Goal: Check status: Check status

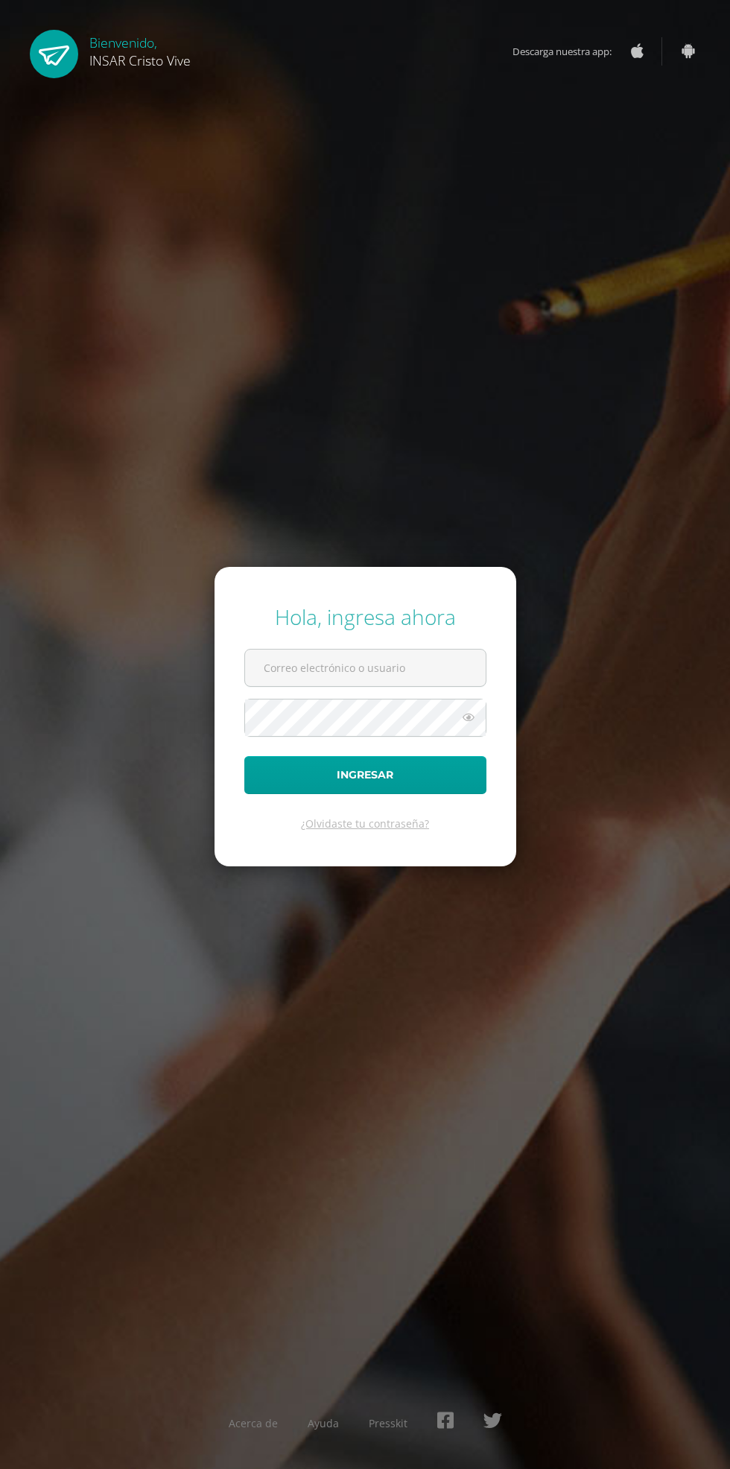
click at [388, 686] on input "text" at bounding box center [365, 668] width 241 height 37
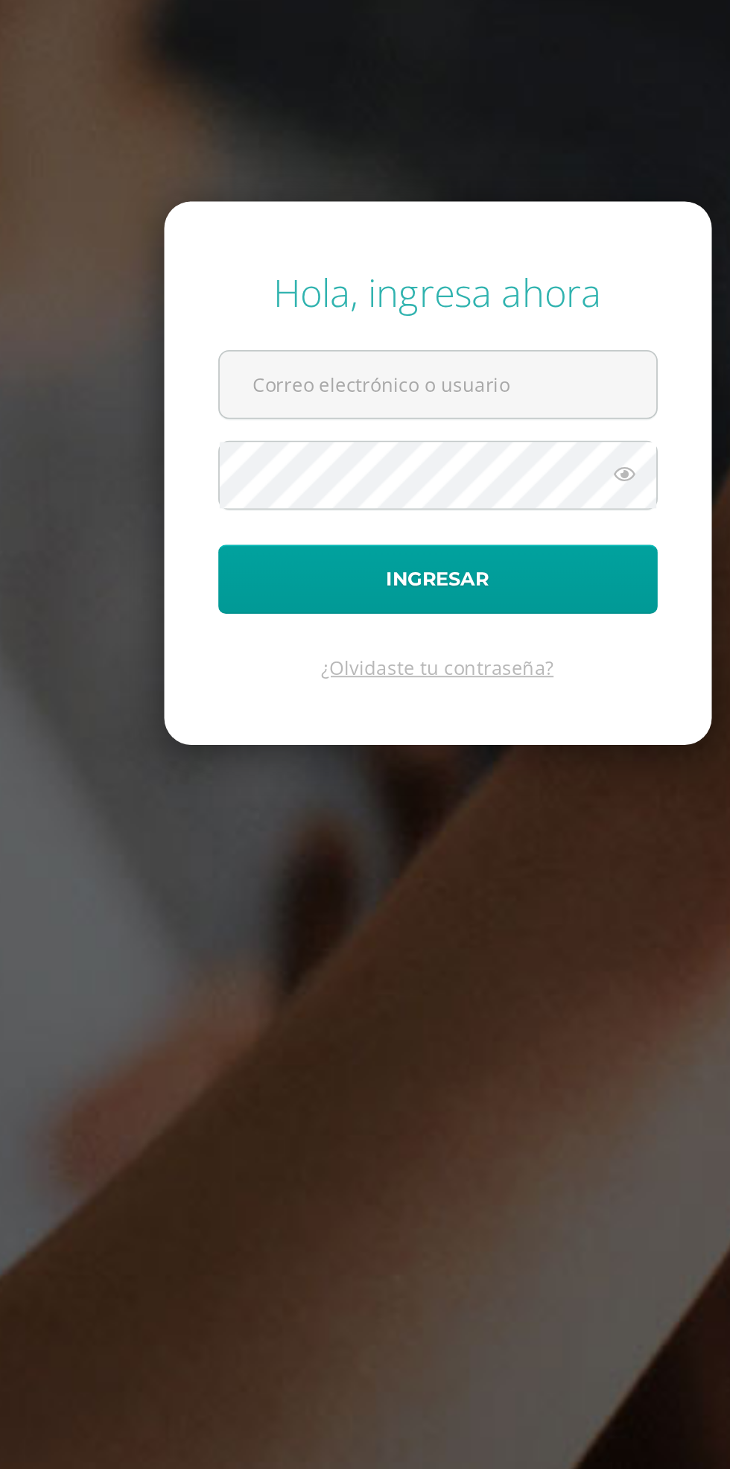
click at [388, 686] on input "text" at bounding box center [365, 668] width 241 height 37
click at [398, 686] on input "text" at bounding box center [365, 668] width 241 height 37
type input "[EMAIL_ADDRESS][DOMAIN_NAME]"
click at [244, 756] on button "Ingresar" at bounding box center [365, 775] width 242 height 38
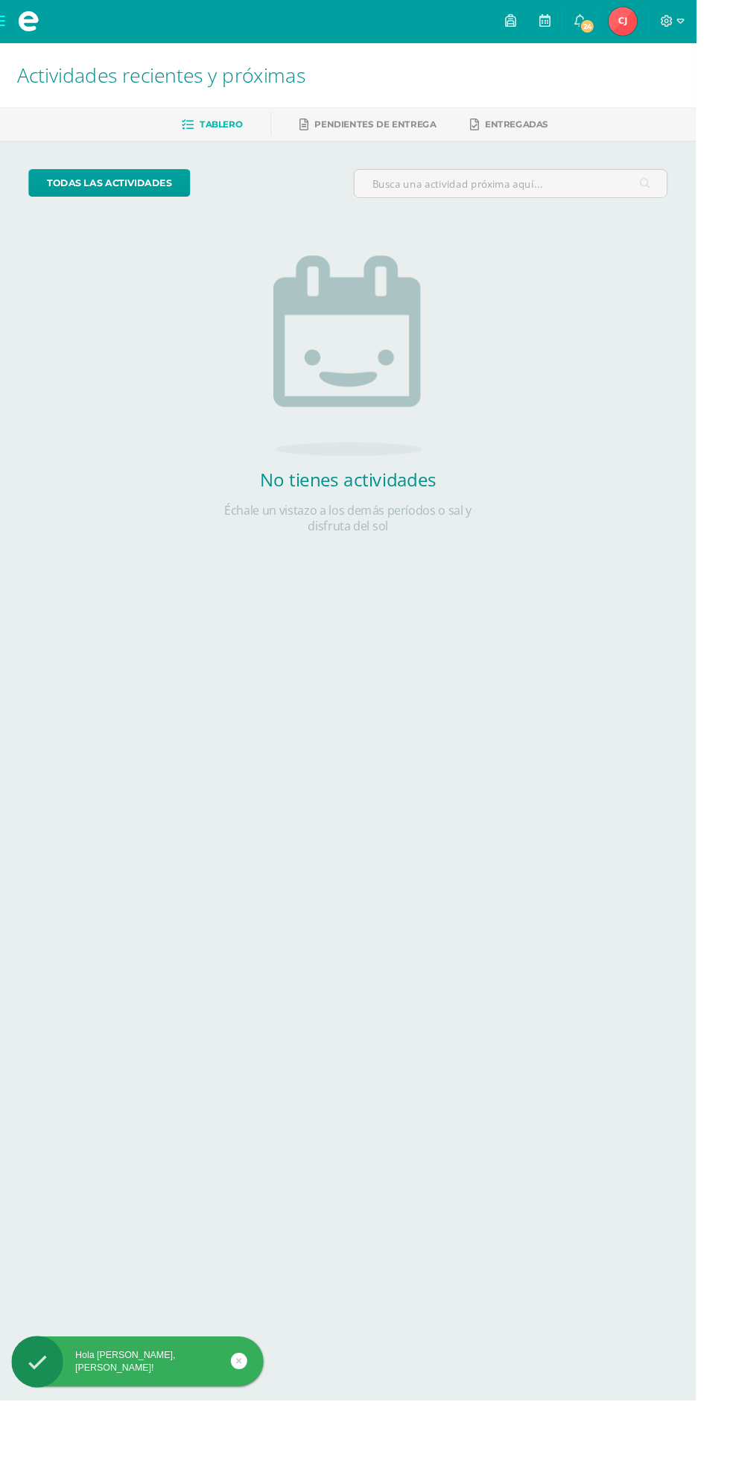
click at [668, 26] on img at bounding box center [654, 22] width 30 height 30
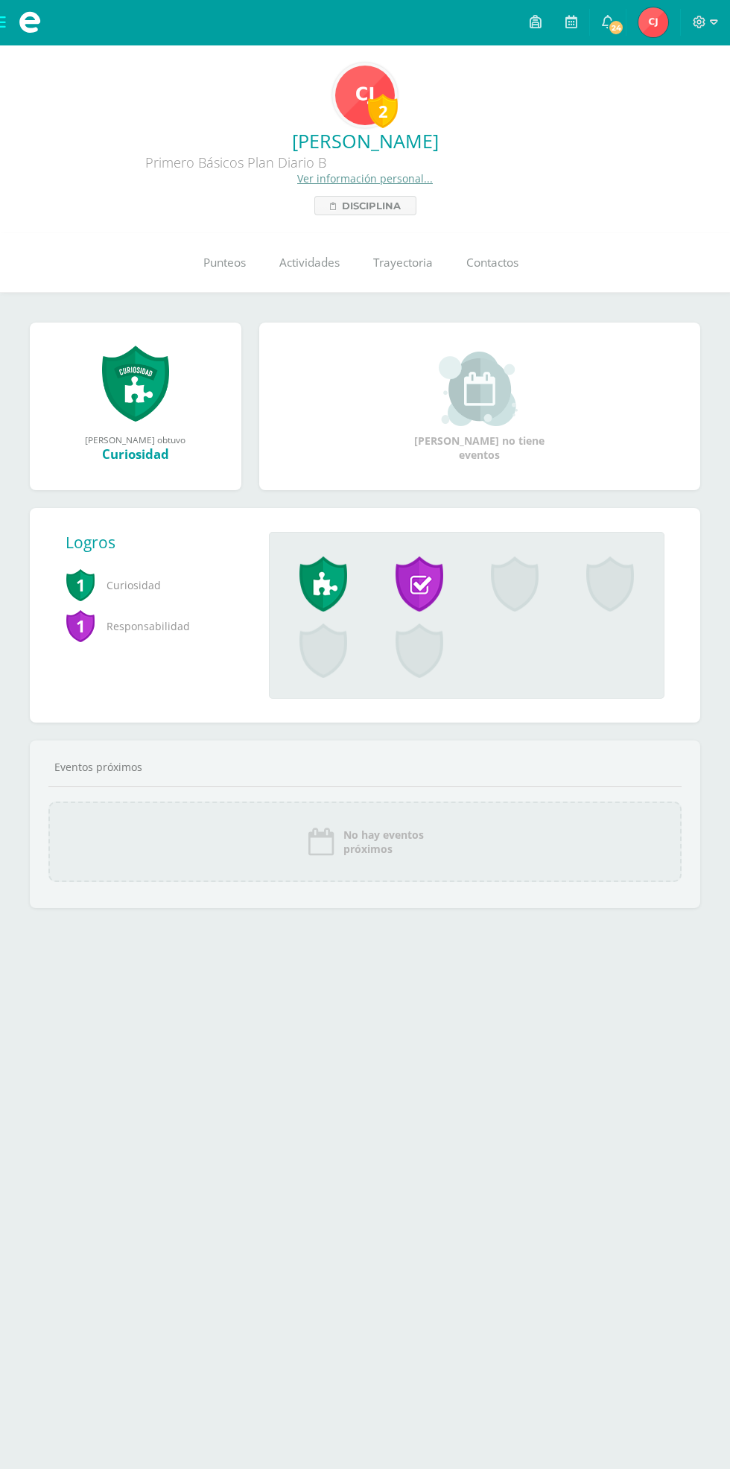
click at [206, 262] on span "Punteos" at bounding box center [224, 263] width 42 height 16
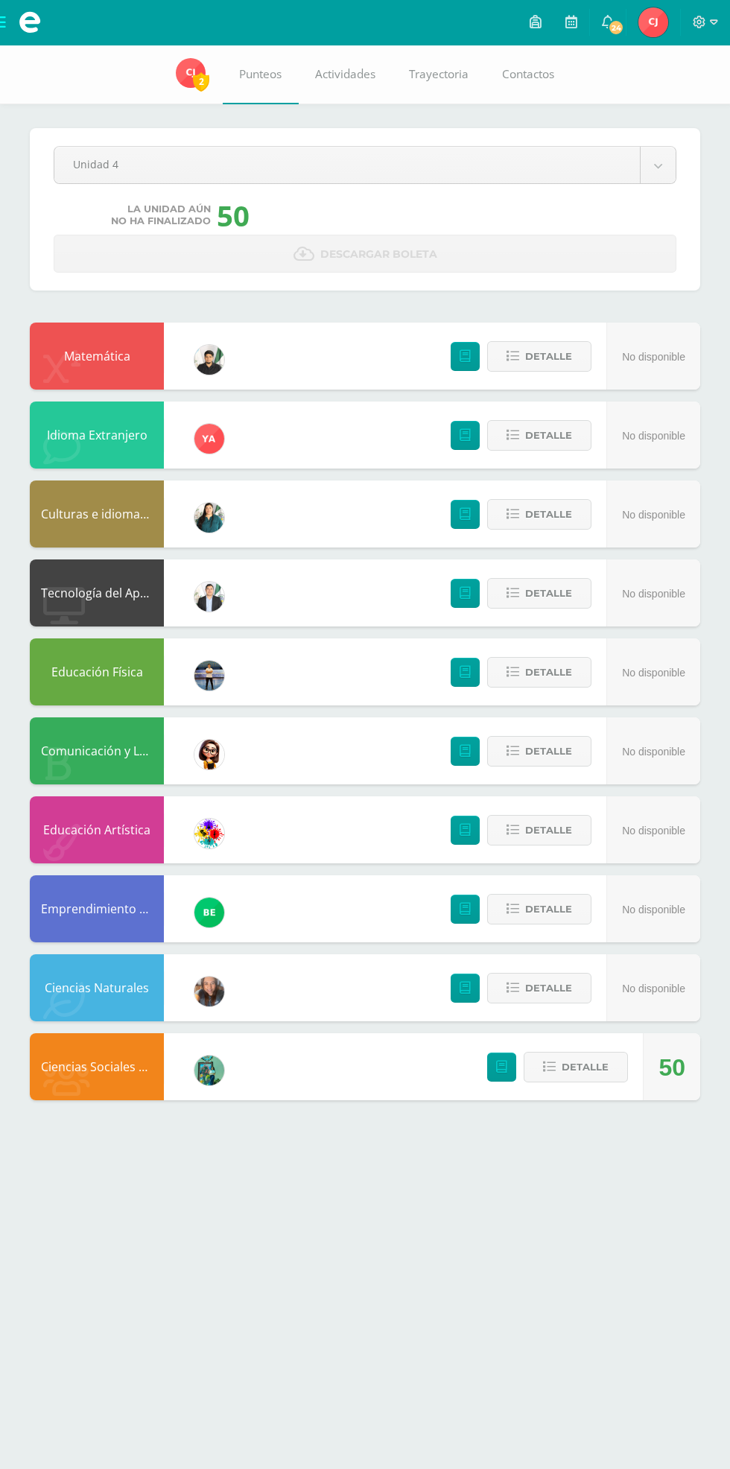
click at [632, 155] on body "Mis cursos Archivos Cerrar panel Ciencias Naturales Primero Básicos Plan Diario…" at bounding box center [365, 565] width 730 height 1130
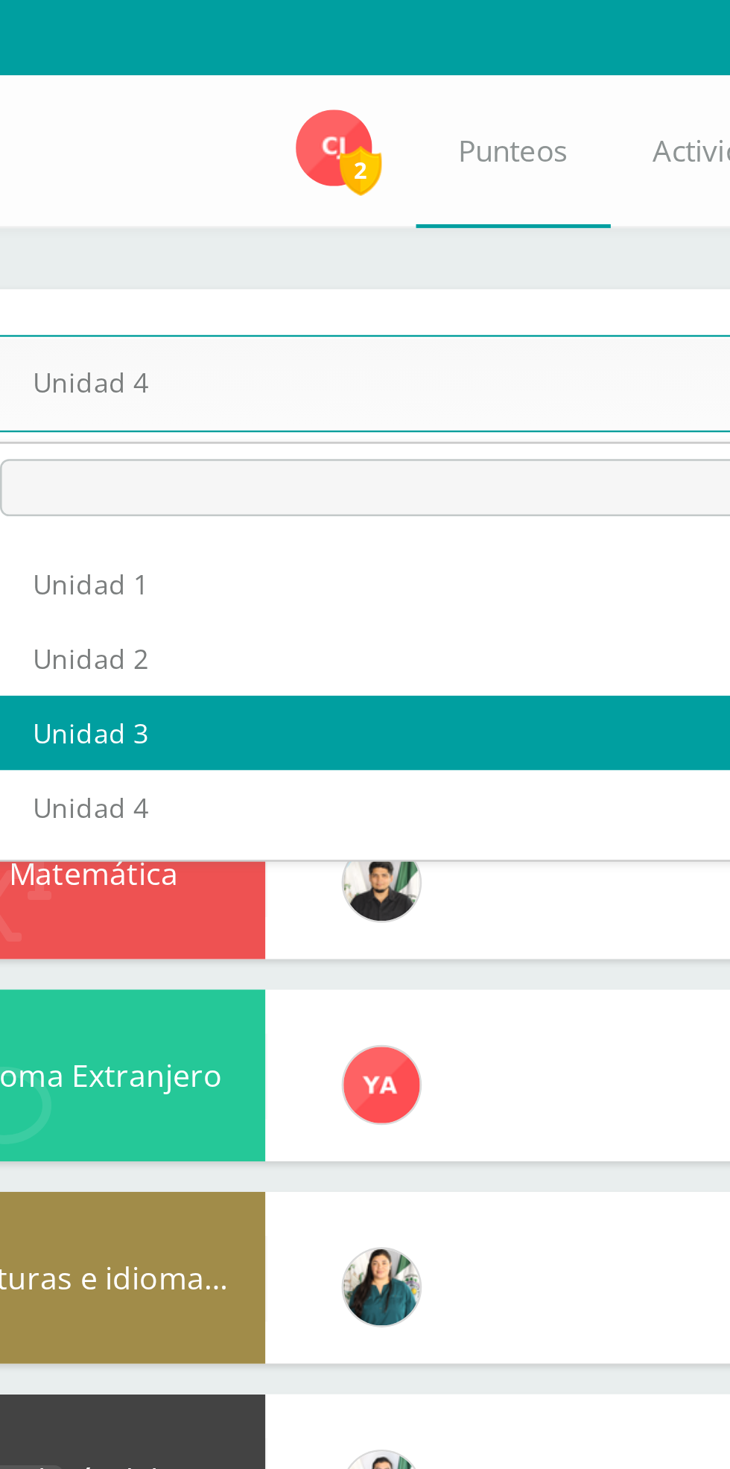
select select "Unidad 3"
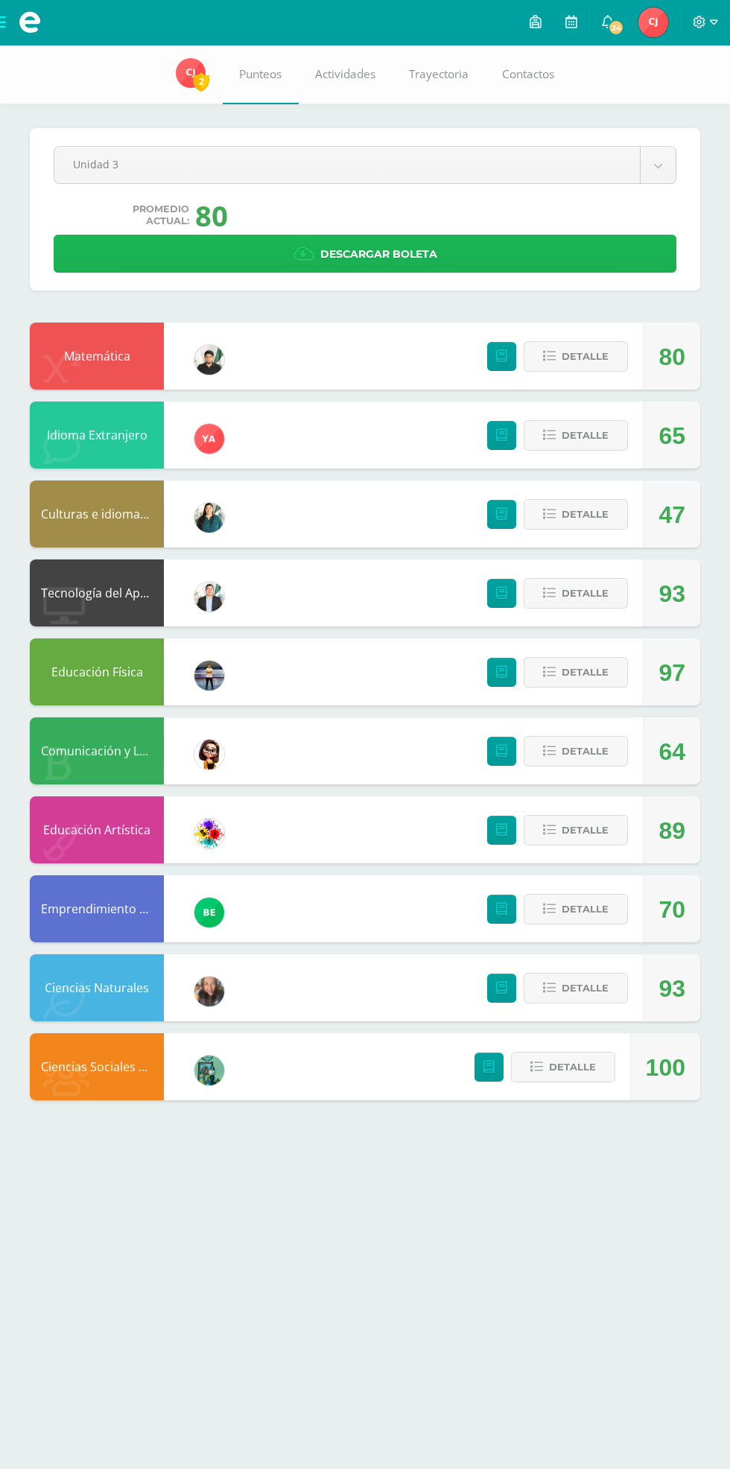
click at [557, 247] on link "Descargar boleta" at bounding box center [365, 254] width 623 height 38
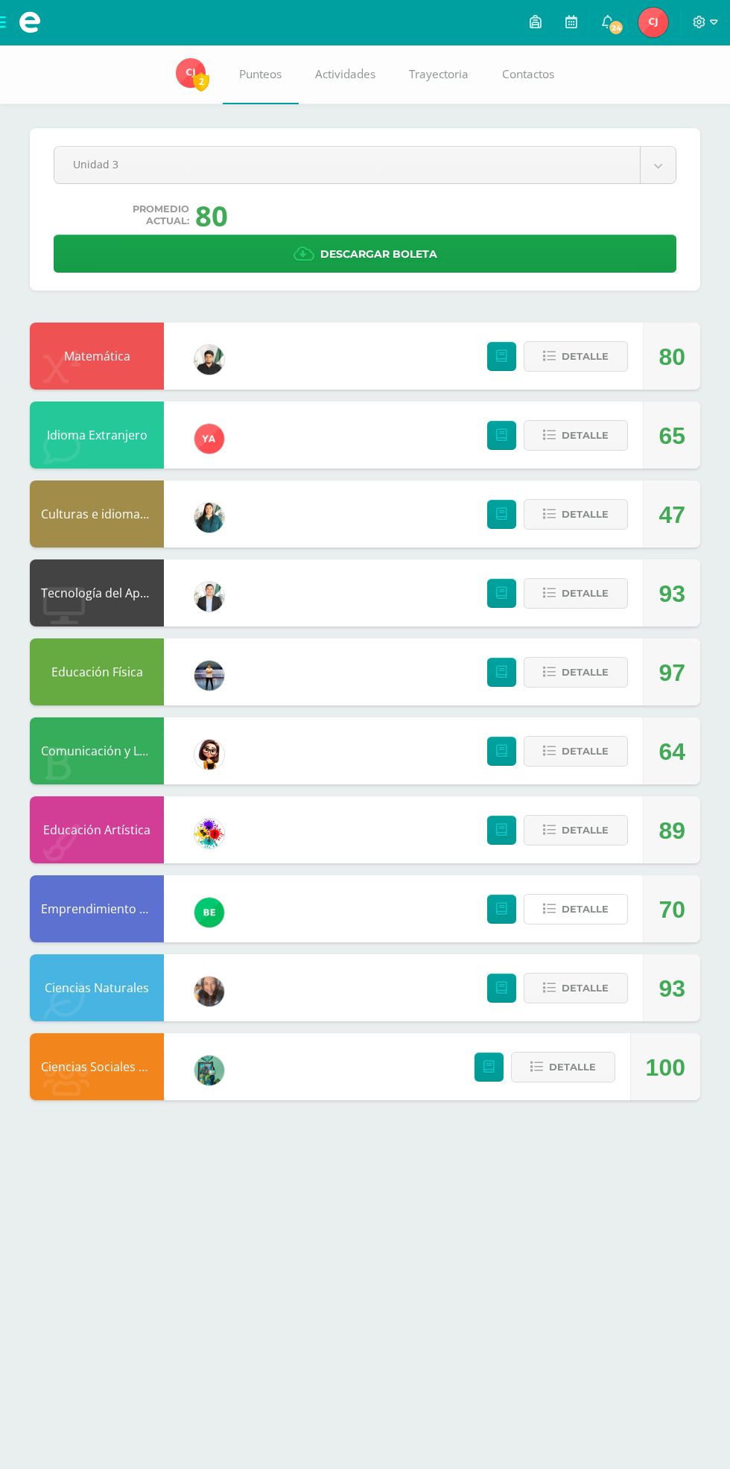
click at [582, 910] on span "Detalle" at bounding box center [585, 910] width 47 height 28
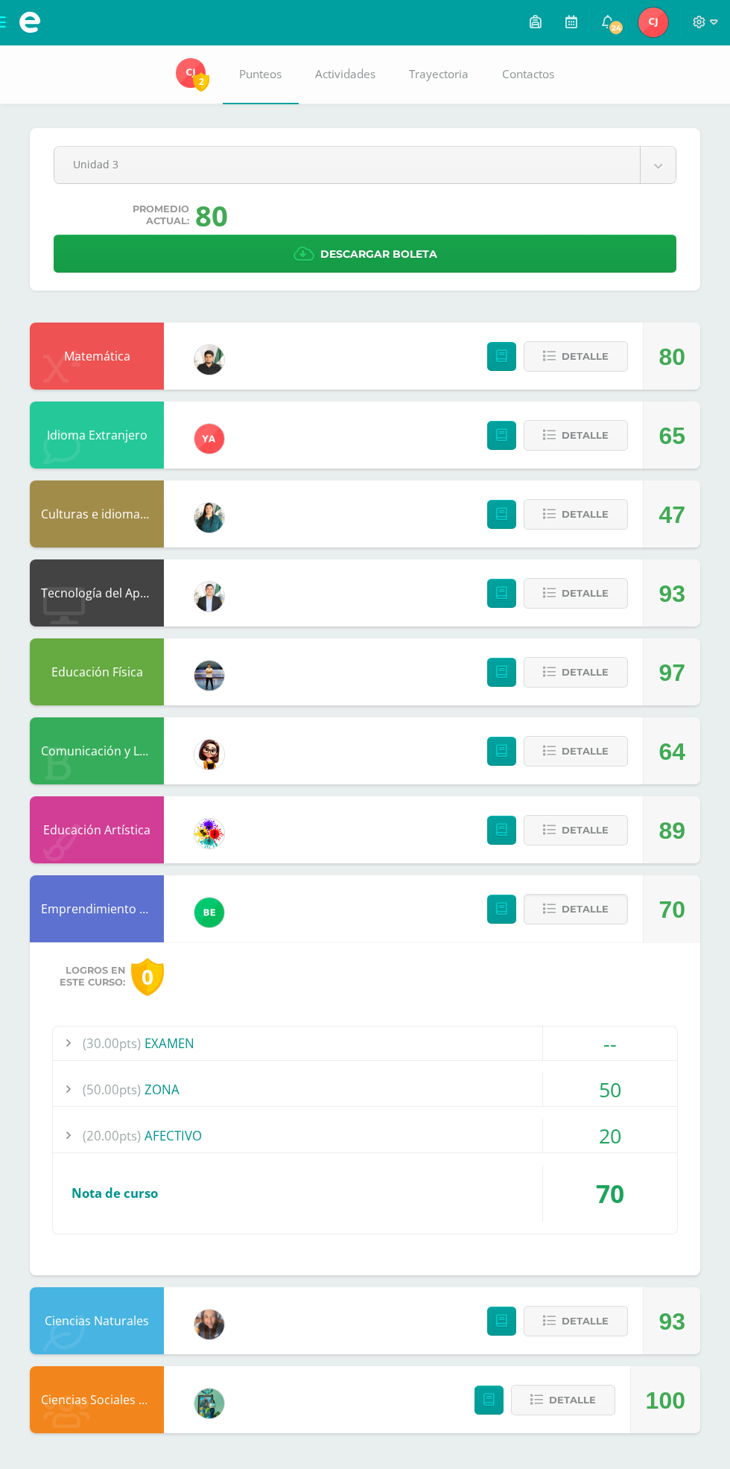
click at [589, 910] on span "Detalle" at bounding box center [585, 910] width 47 height 28
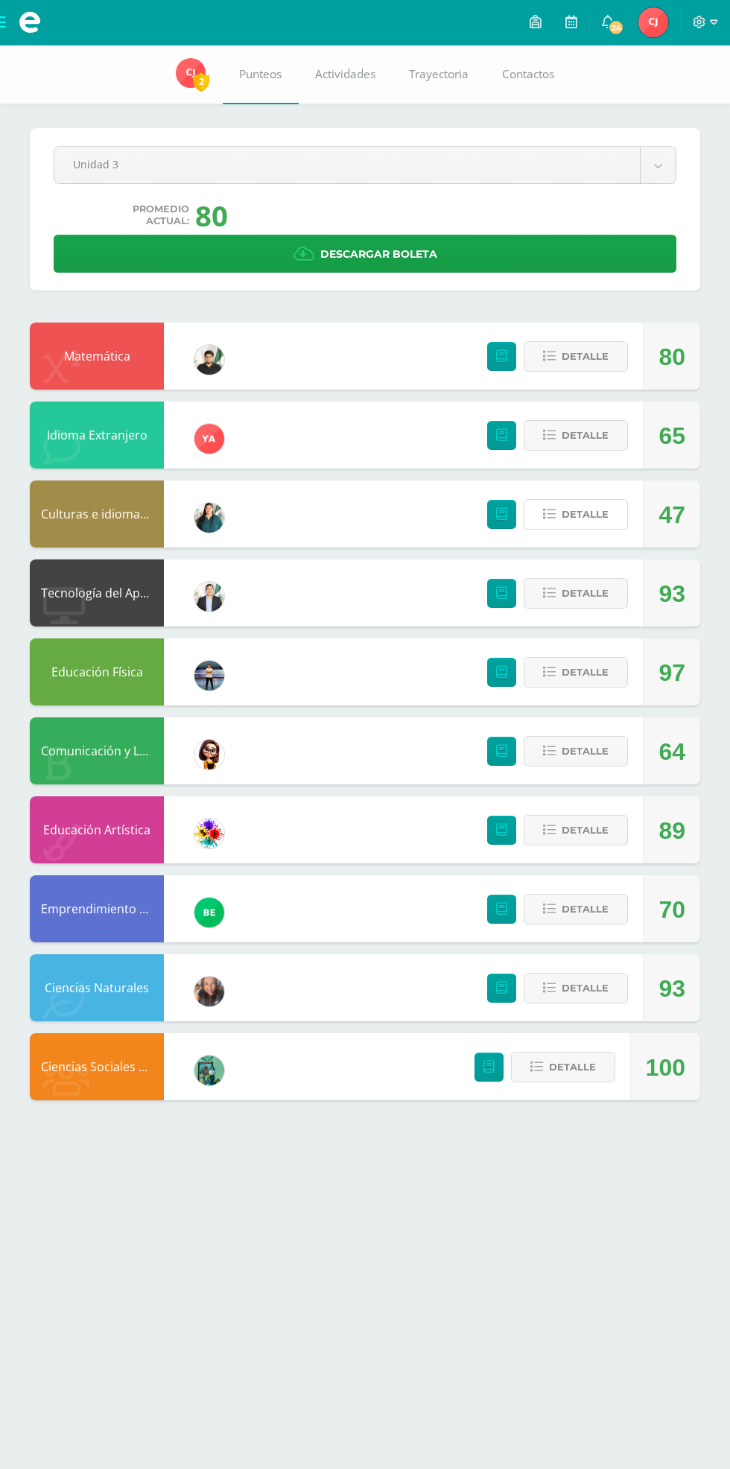
click at [570, 522] on span "Detalle" at bounding box center [585, 515] width 47 height 28
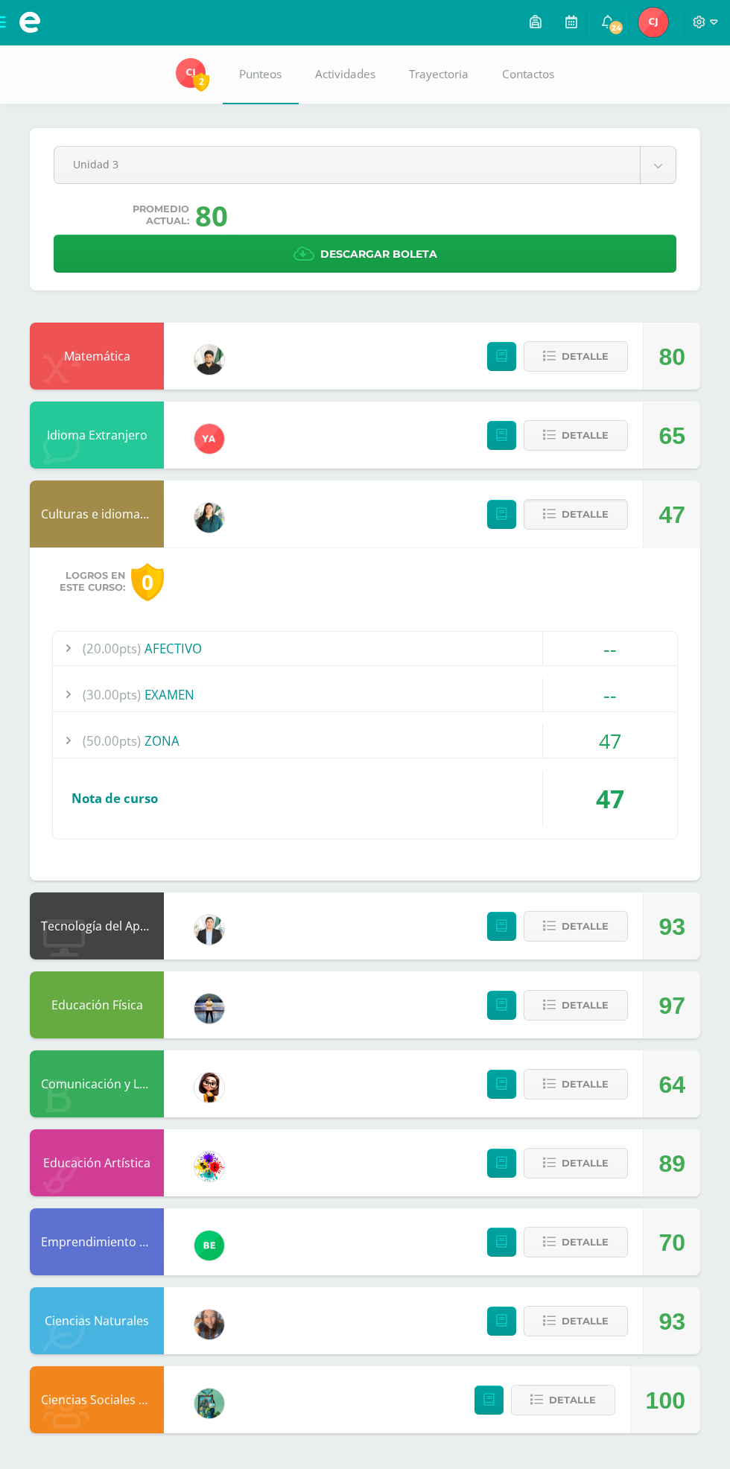
click at [590, 511] on span "Detalle" at bounding box center [585, 515] width 47 height 28
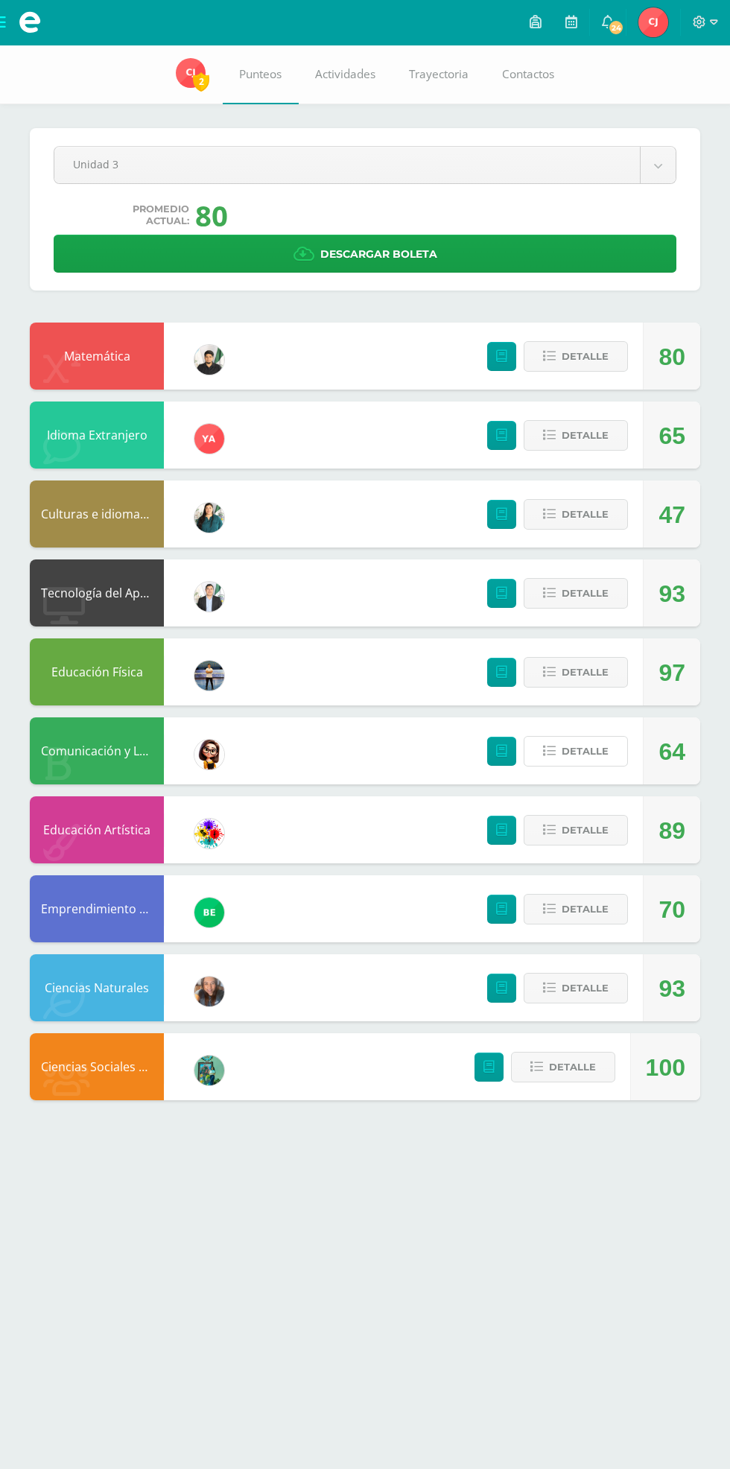
click at [570, 764] on span "Detalle" at bounding box center [585, 752] width 47 height 28
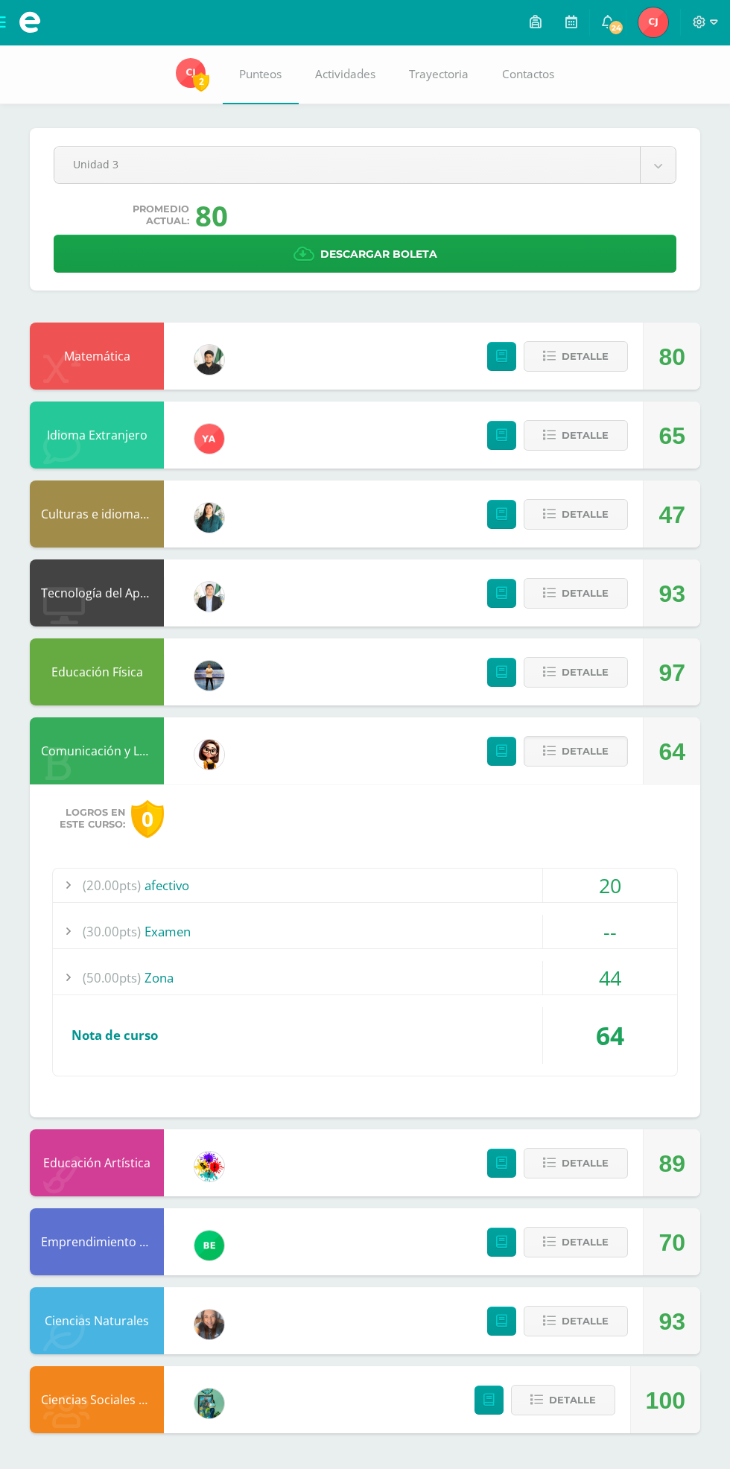
click at [599, 751] on span "Detalle" at bounding box center [585, 752] width 47 height 28
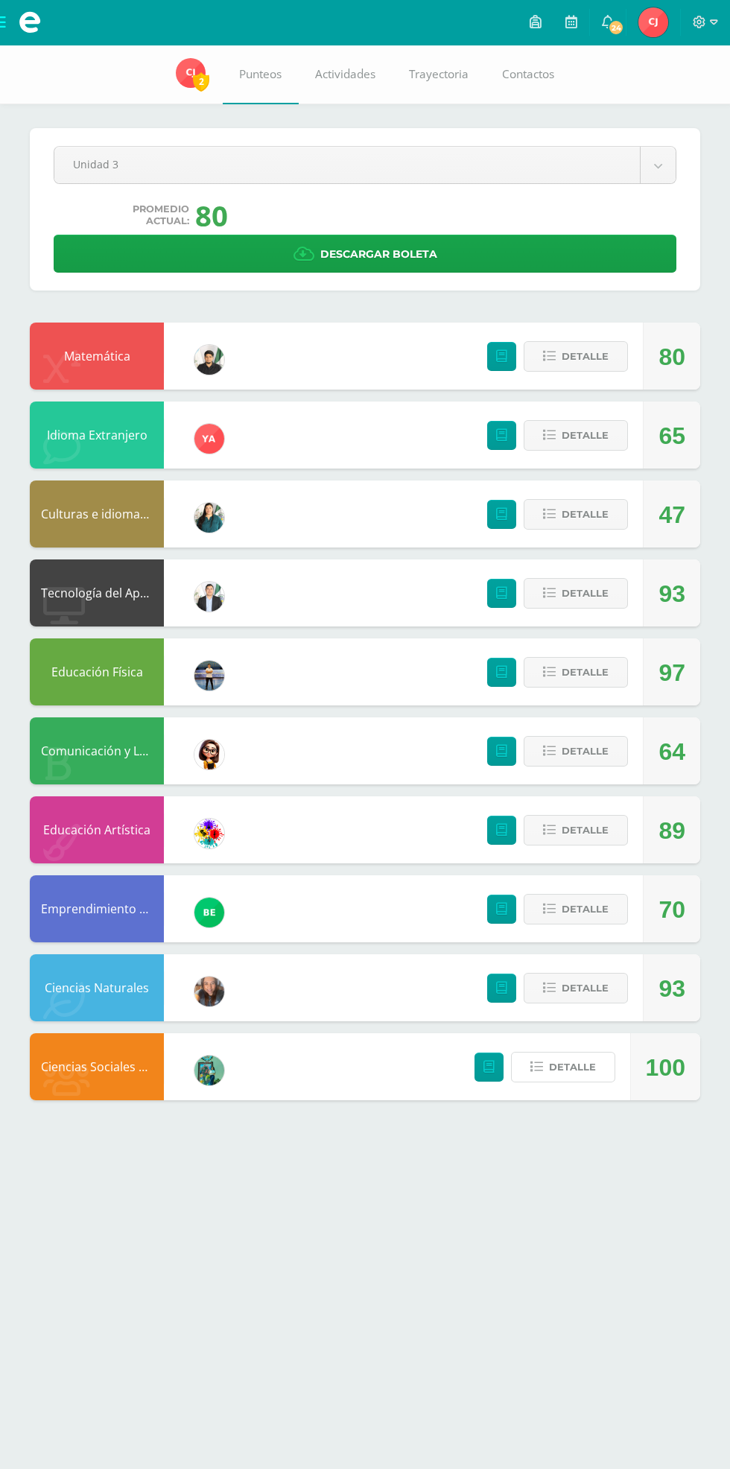
click at [568, 1068] on span "Detalle" at bounding box center [572, 1068] width 47 height 28
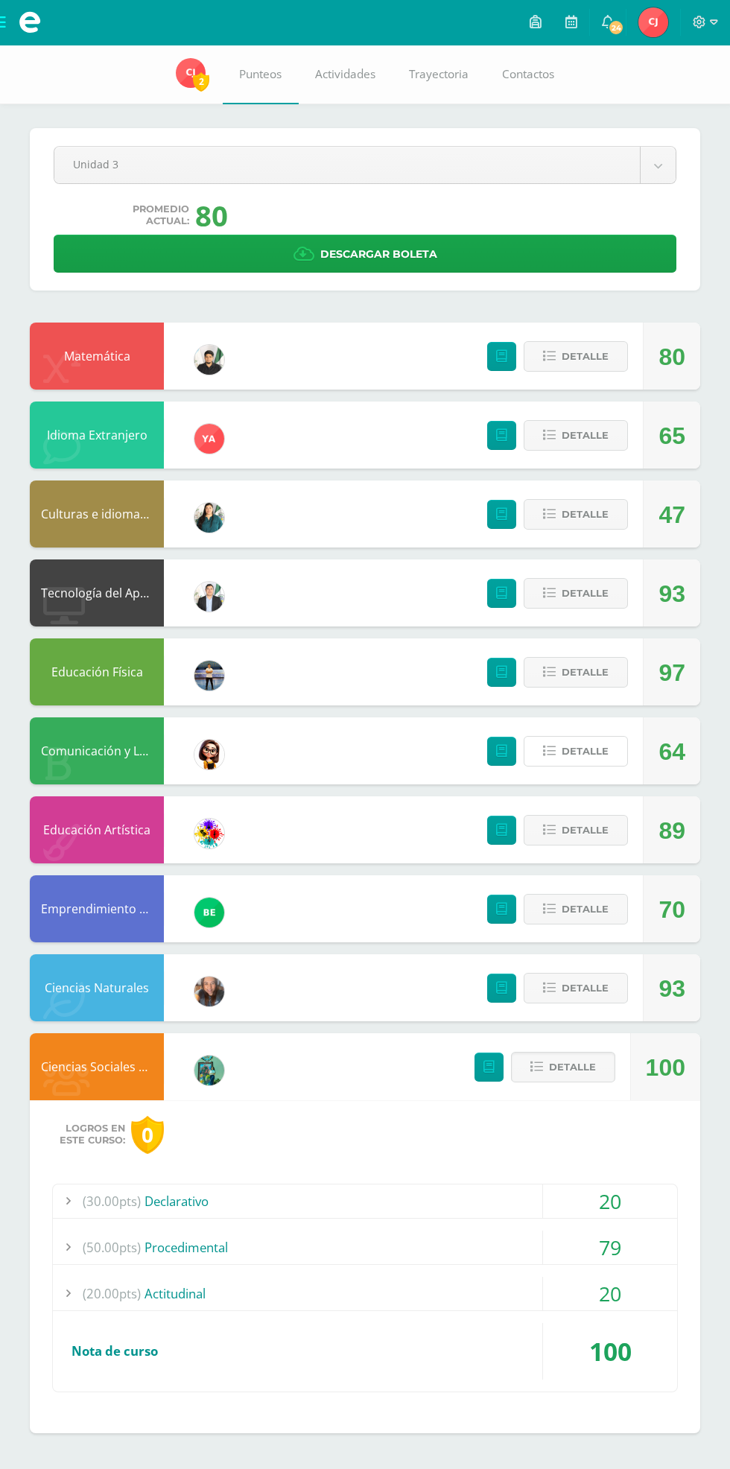
click at [565, 756] on span "Detalle" at bounding box center [585, 752] width 47 height 28
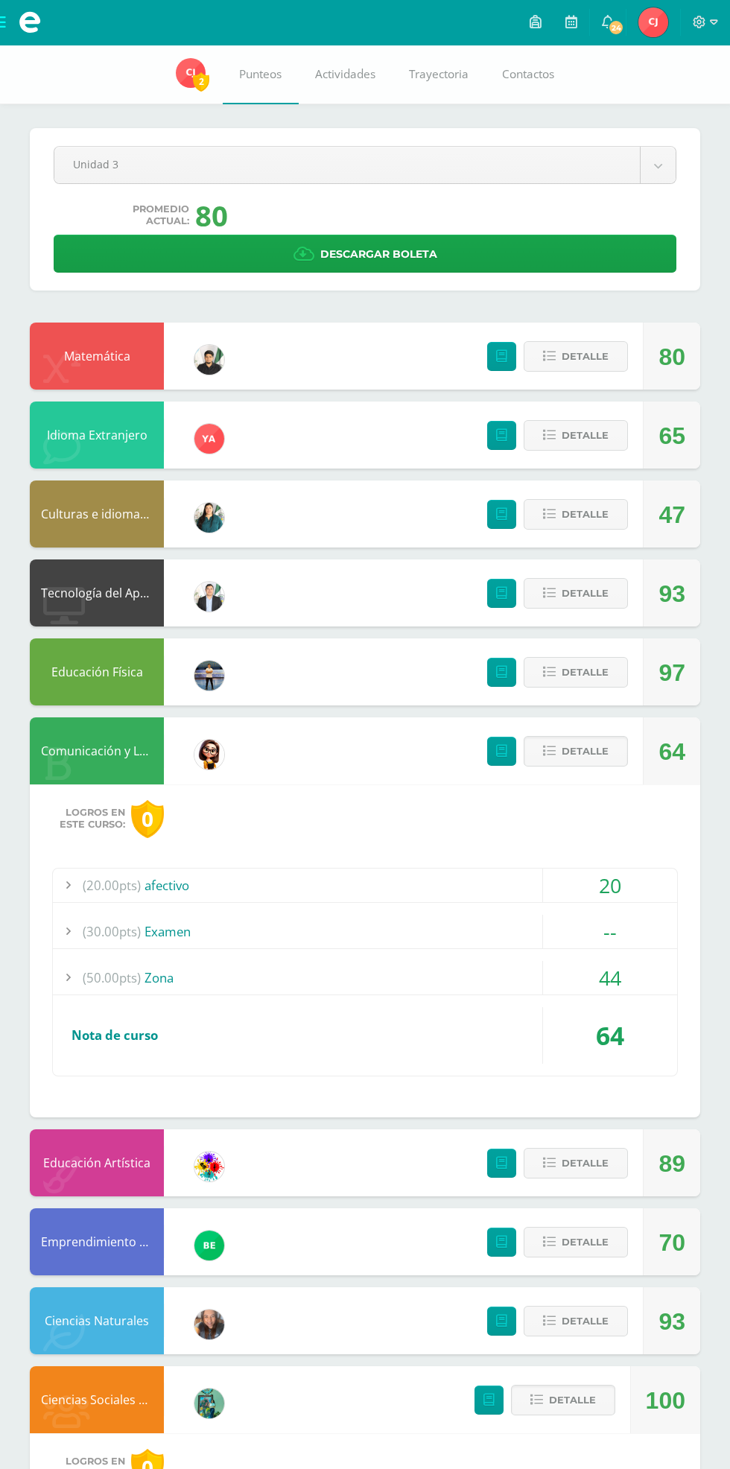
click at [624, 969] on div "44" at bounding box center [610, 978] width 134 height 34
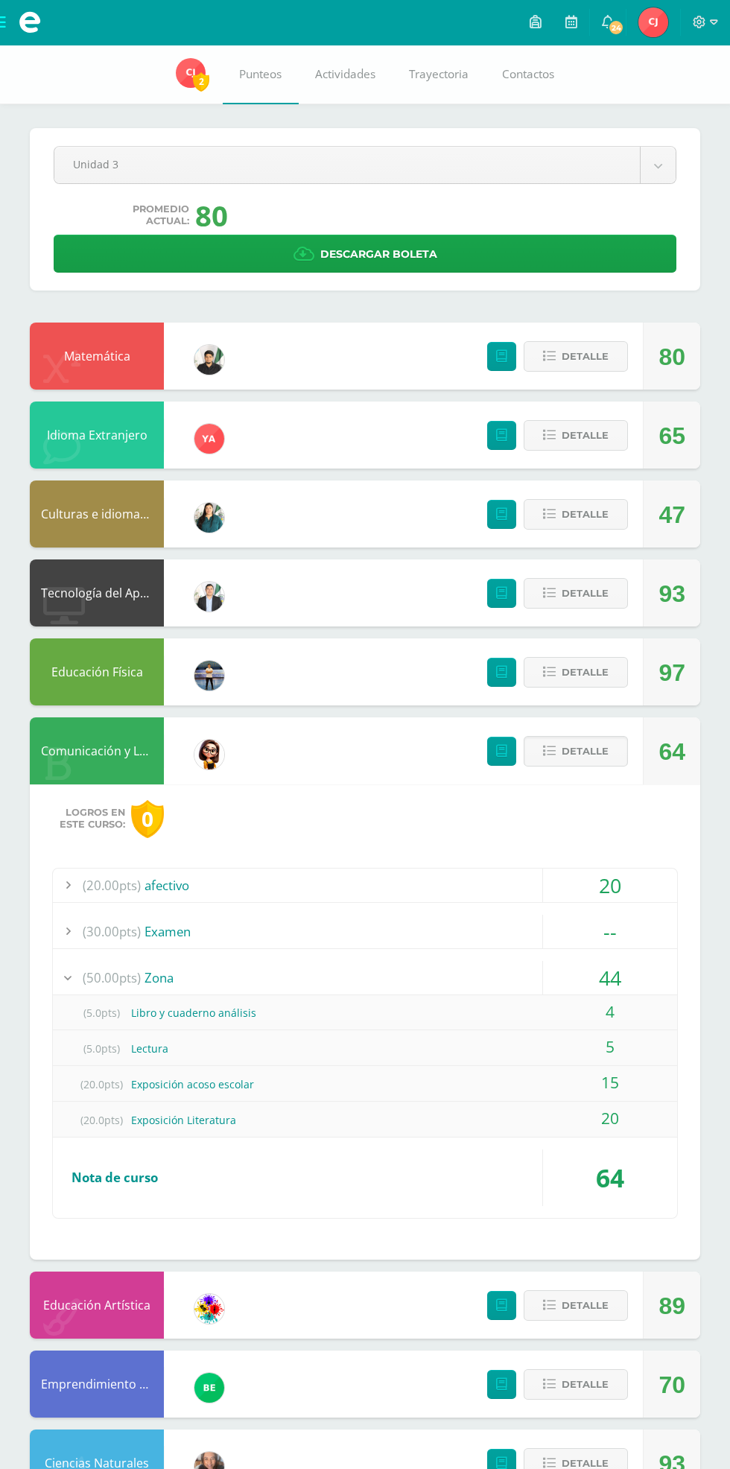
click at [624, 969] on div "44" at bounding box center [610, 978] width 134 height 34
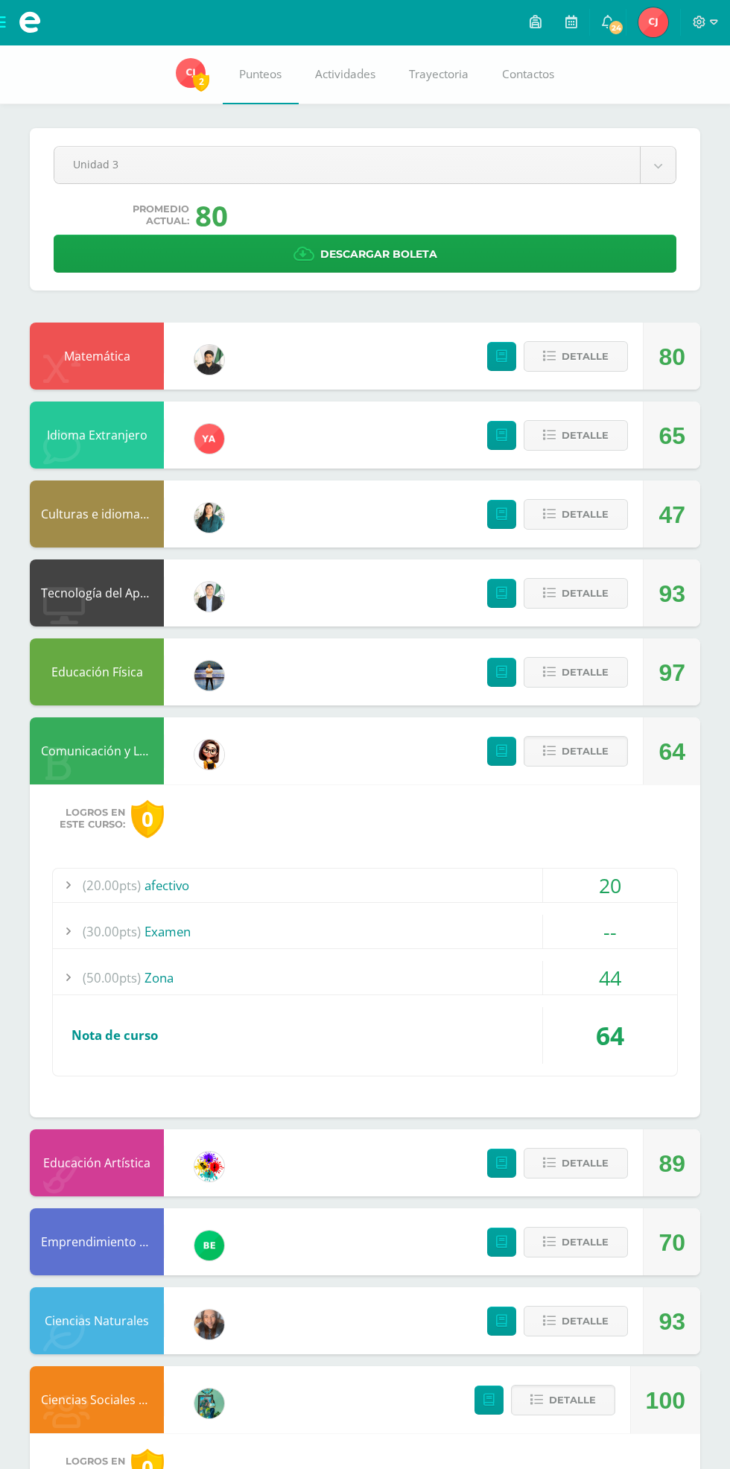
click at [592, 885] on div "20" at bounding box center [610, 886] width 134 height 34
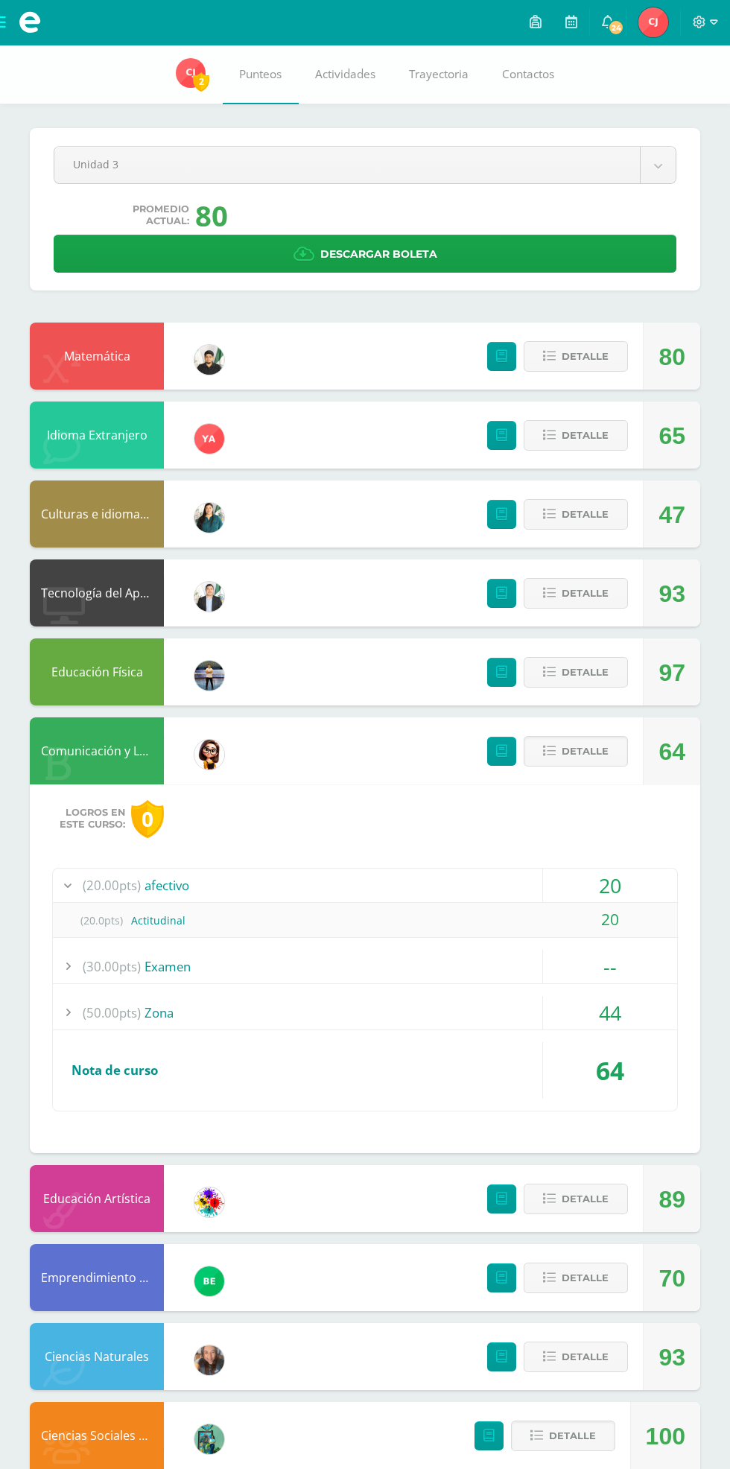
click at [622, 876] on div "20" at bounding box center [610, 886] width 134 height 34
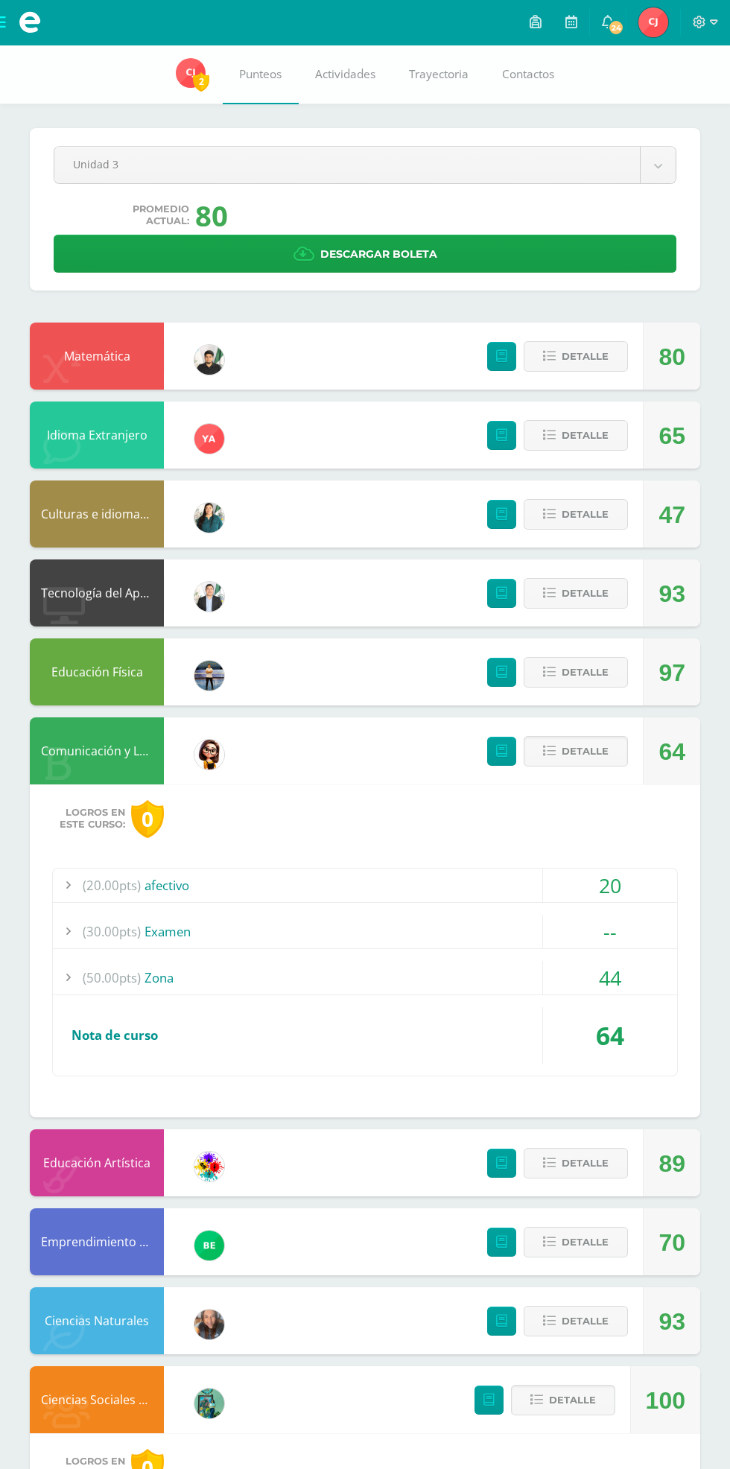
click at [586, 767] on button "Detalle" at bounding box center [576, 751] width 104 height 31
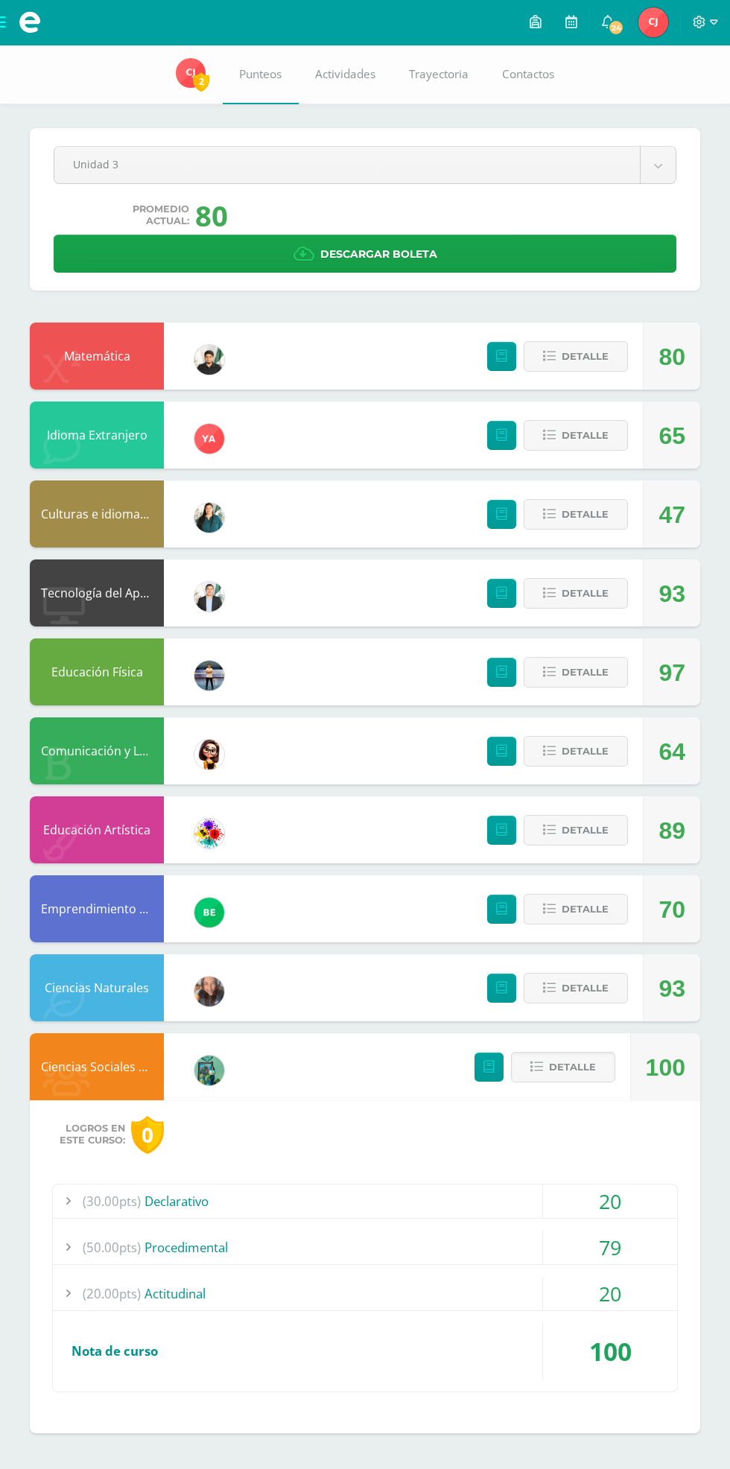
click at [610, 1247] on div "79" at bounding box center [610, 1248] width 134 height 34
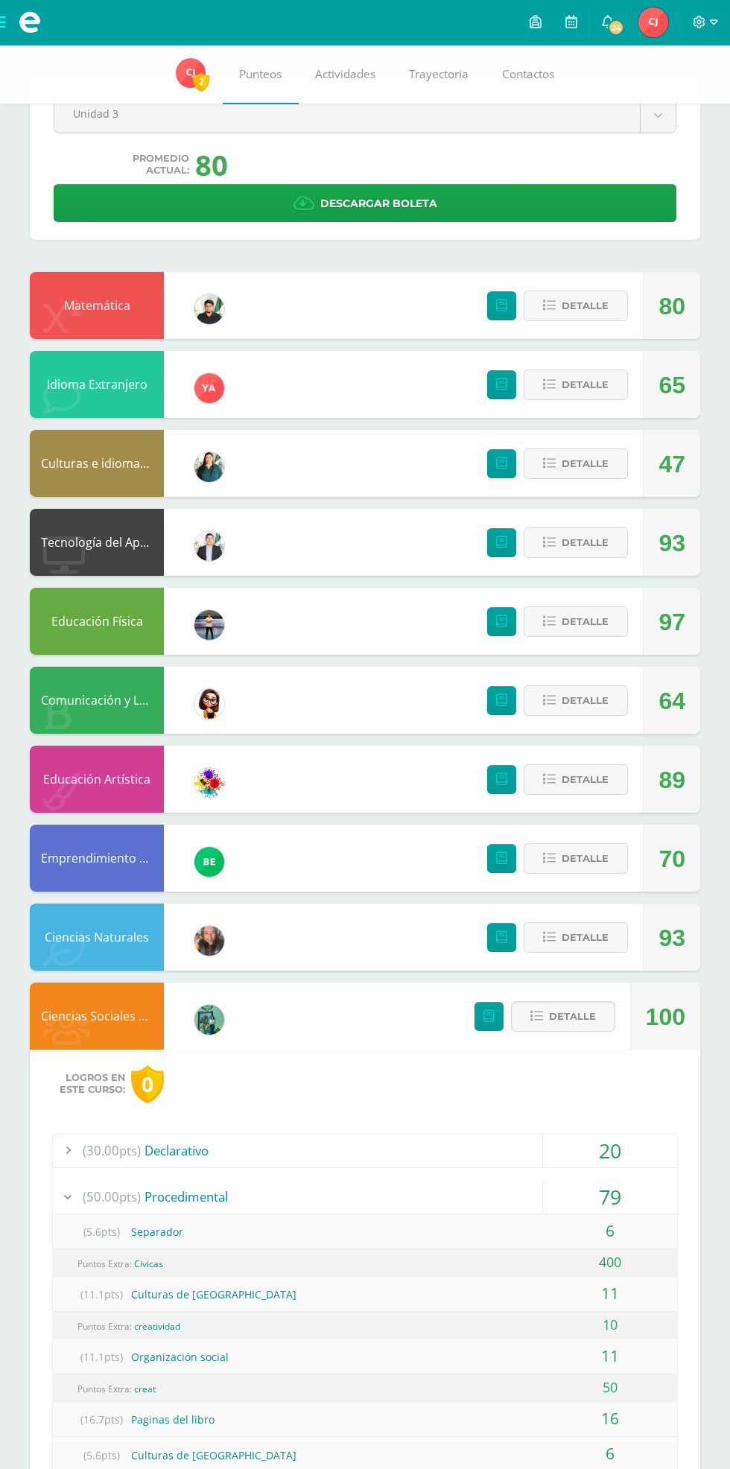
scroll to position [163, 0]
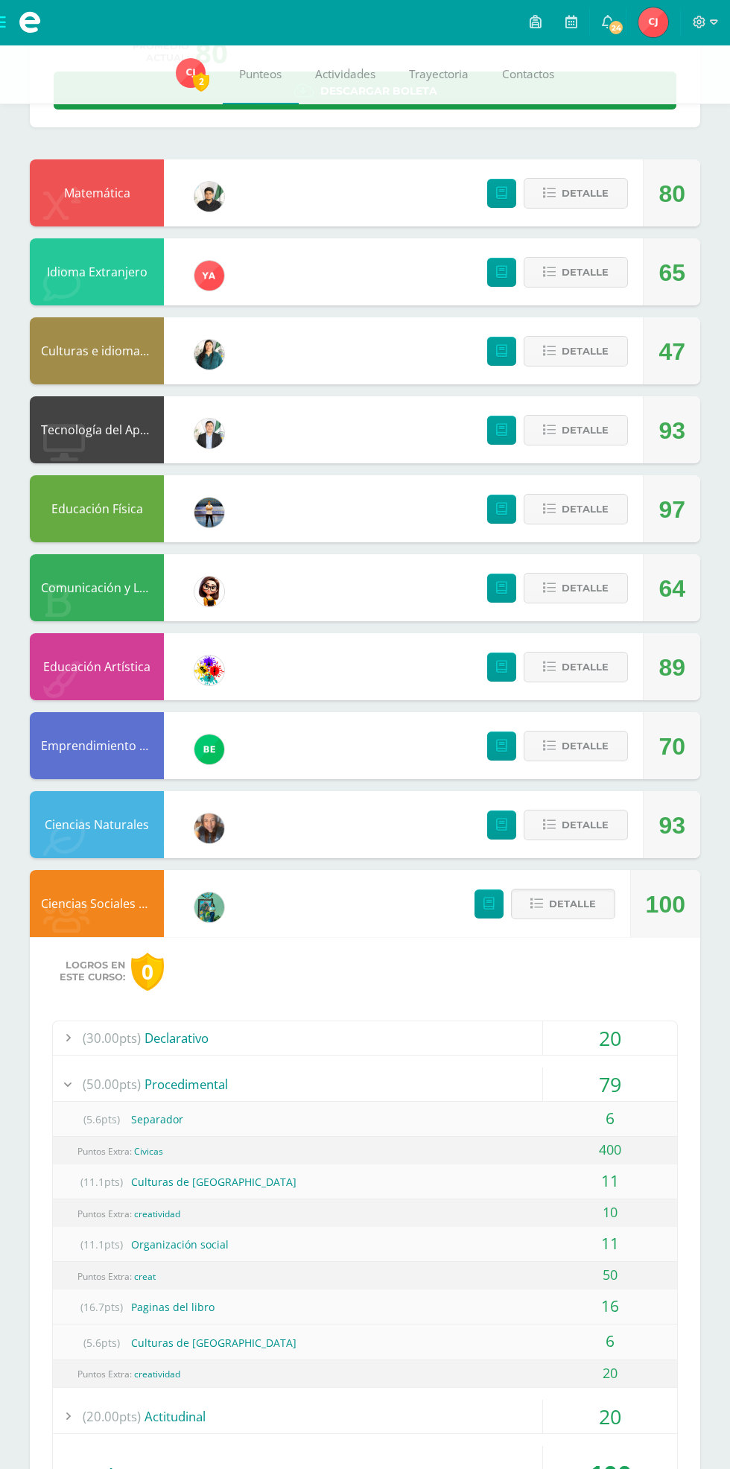
click at [565, 910] on span "Detalle" at bounding box center [572, 904] width 47 height 28
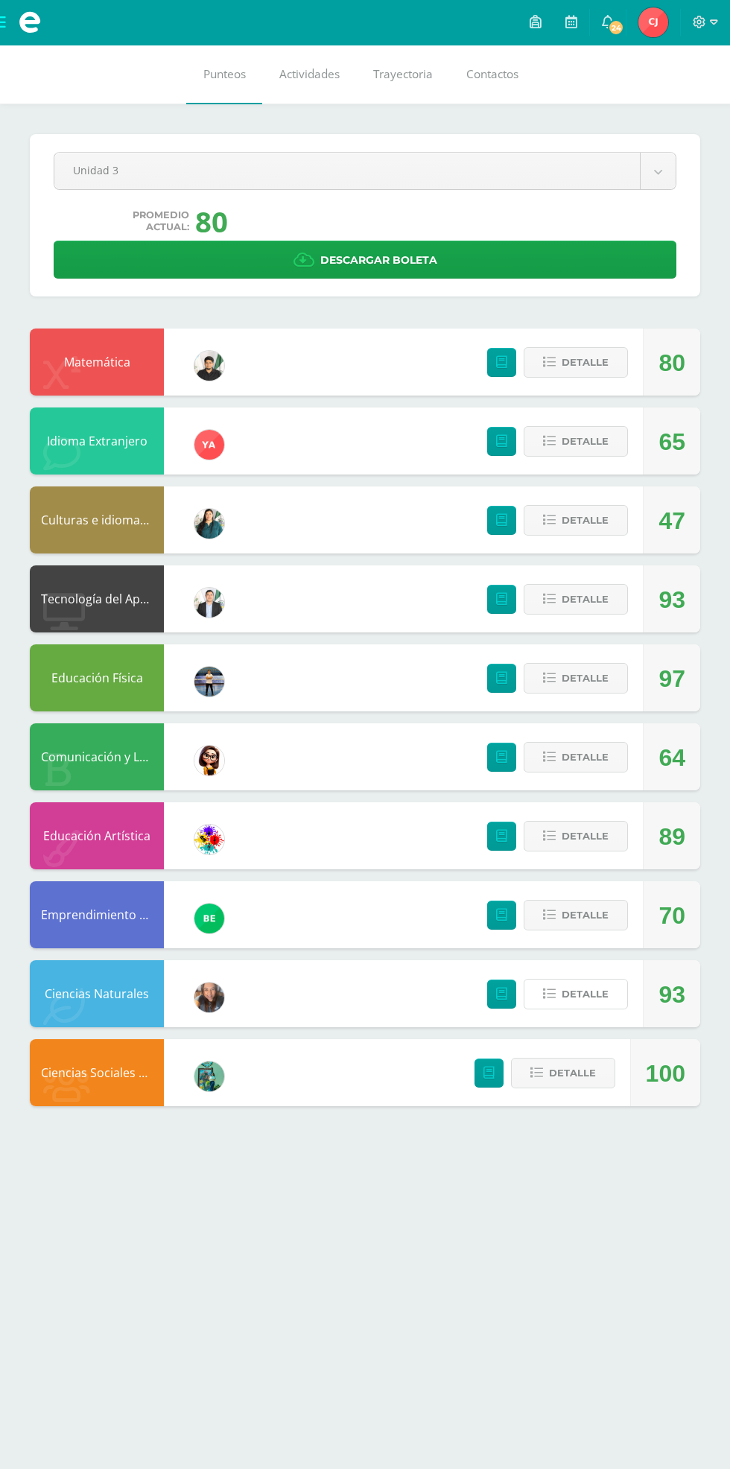
click at [584, 1000] on span "Detalle" at bounding box center [585, 995] width 47 height 28
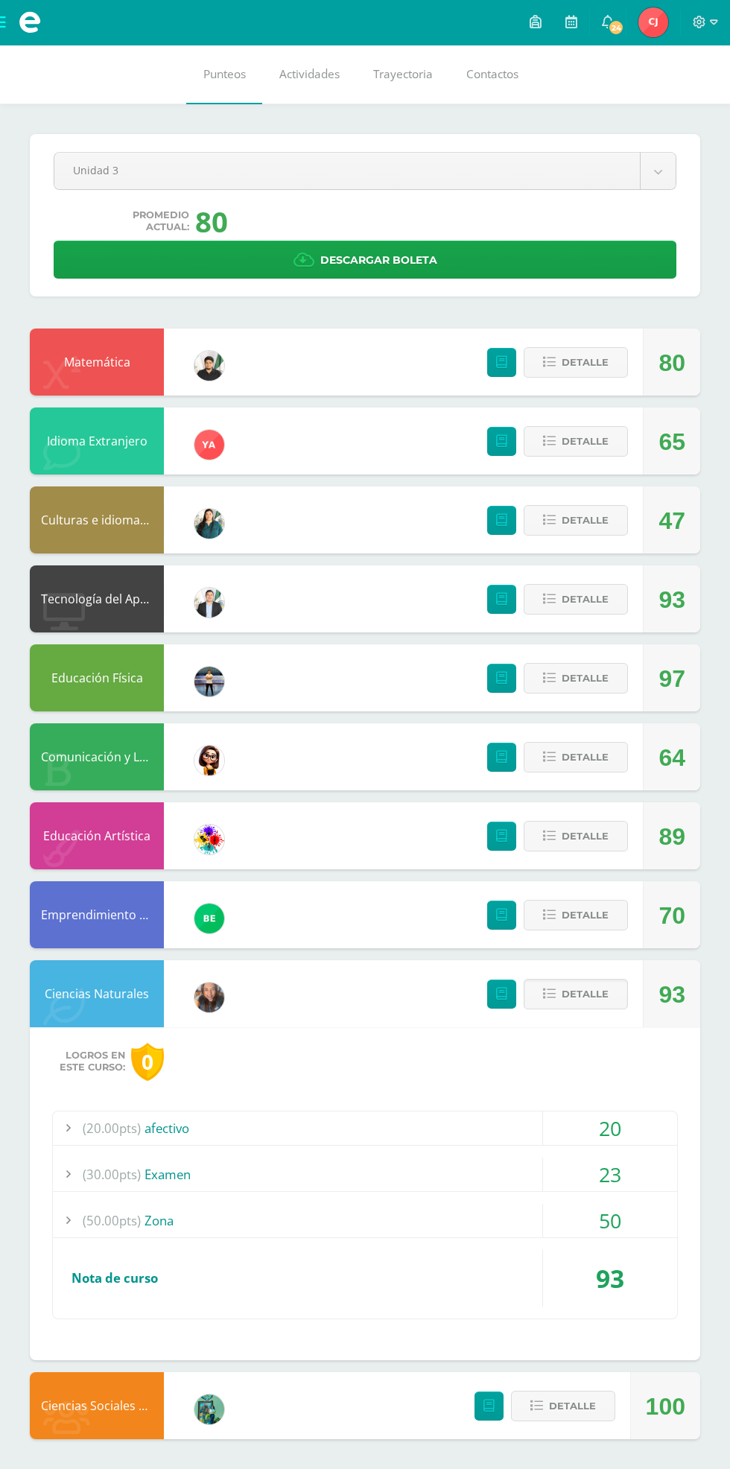
click at [584, 1000] on span "Detalle" at bounding box center [585, 995] width 47 height 28
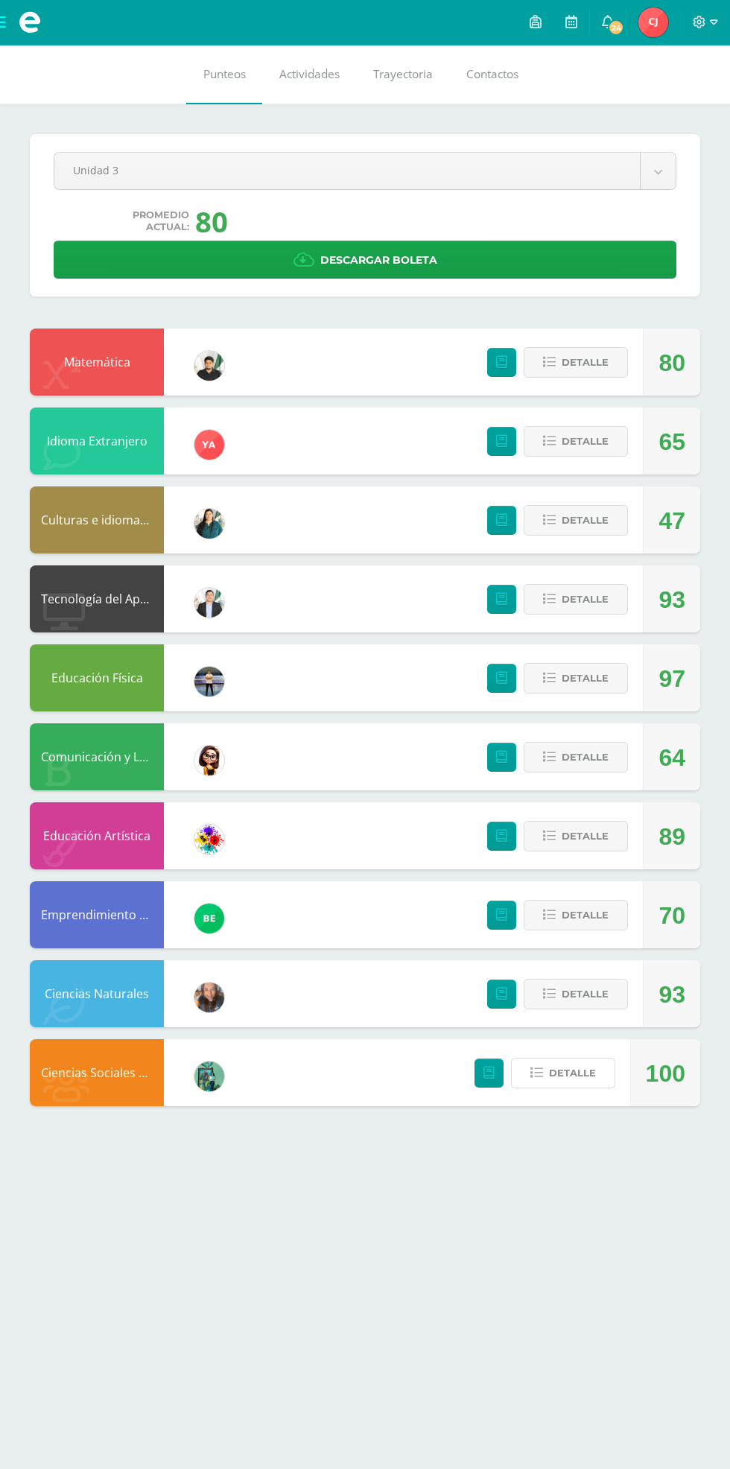
click at [591, 1075] on span "Detalle" at bounding box center [572, 1074] width 47 height 28
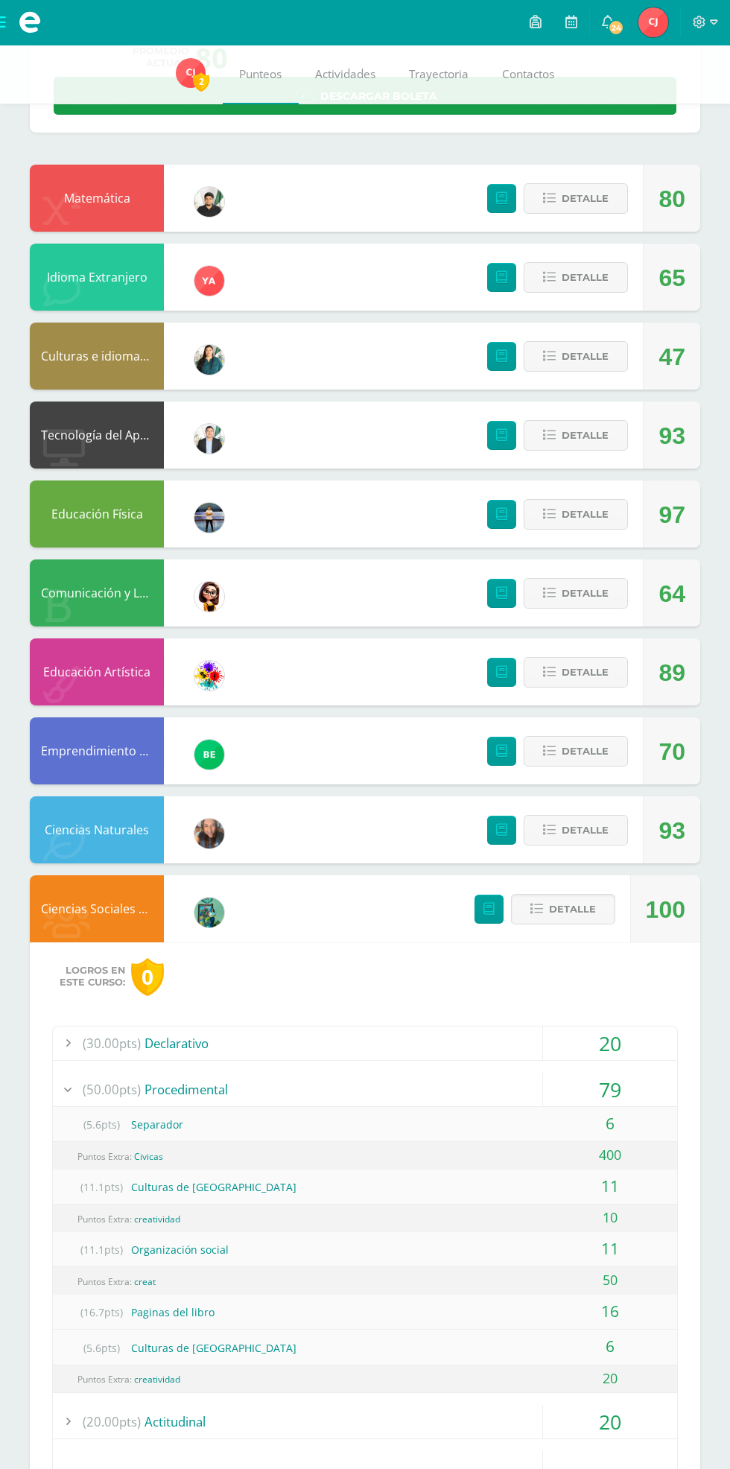
click at [652, 1098] on div "79" at bounding box center [610, 1090] width 134 height 34
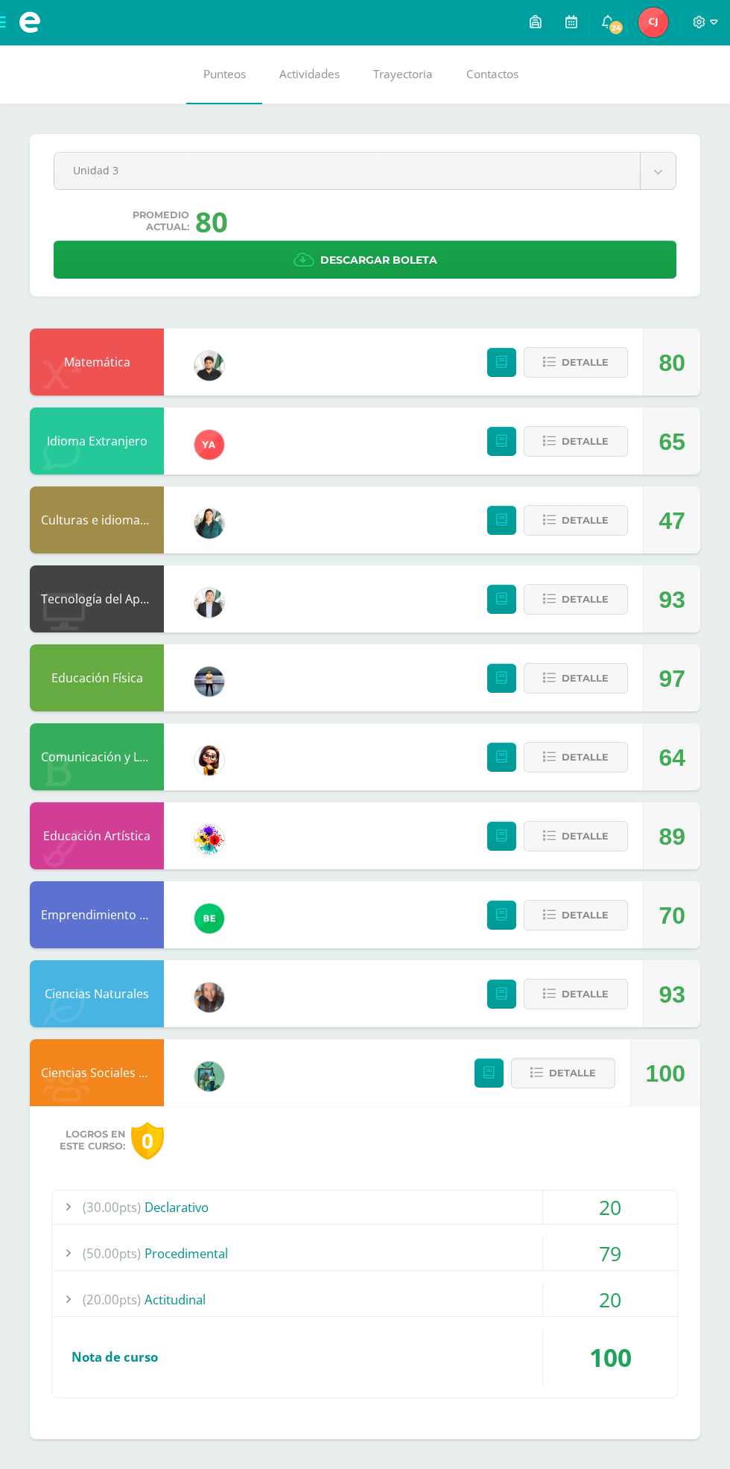
click at [643, 1262] on div "79" at bounding box center [610, 1254] width 134 height 34
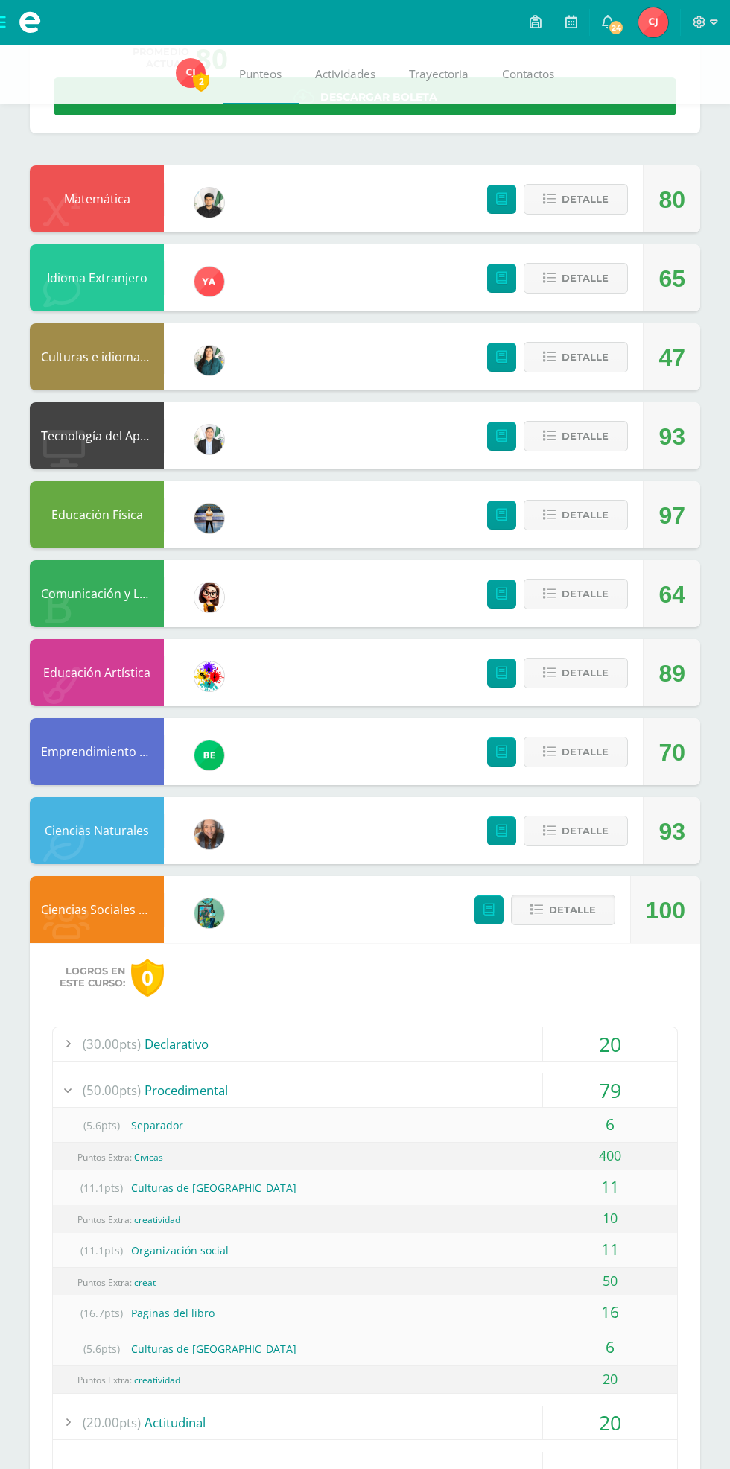
scroll to position [158, 0]
click at [646, 1082] on div "79" at bounding box center [610, 1090] width 134 height 34
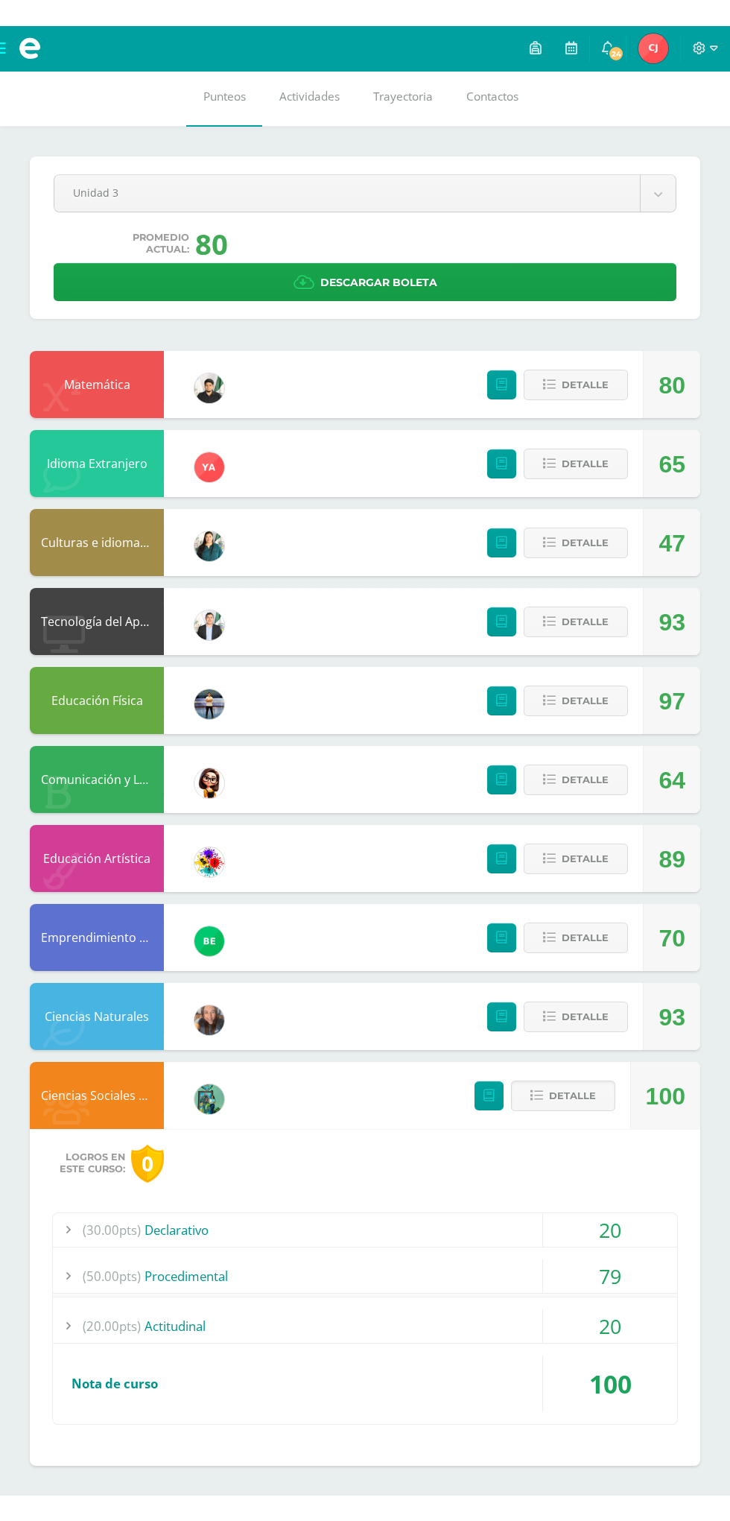
scroll to position [0, 0]
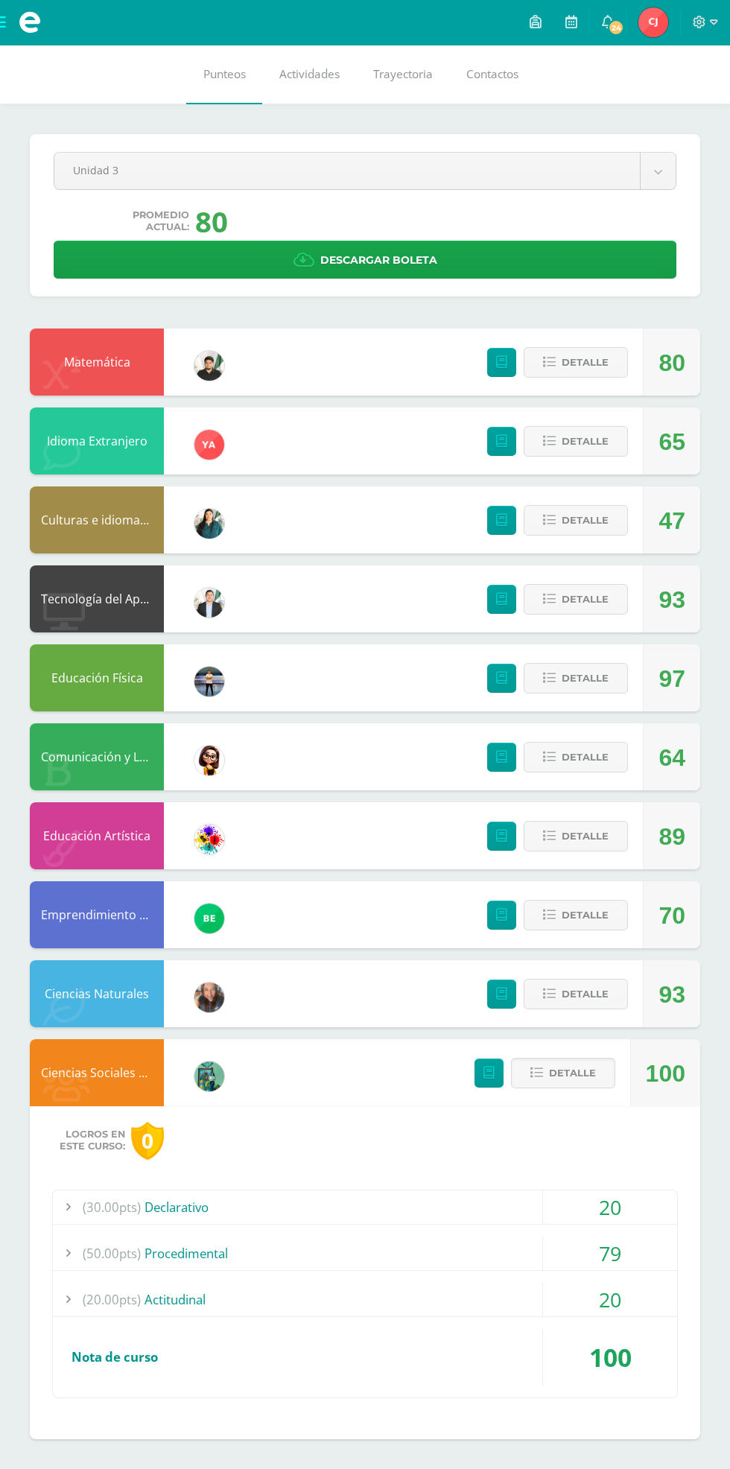
click at [593, 1070] on button "Detalle" at bounding box center [563, 1073] width 104 height 31
